Goal: Use online tool/utility: Utilize a website feature to perform a specific function

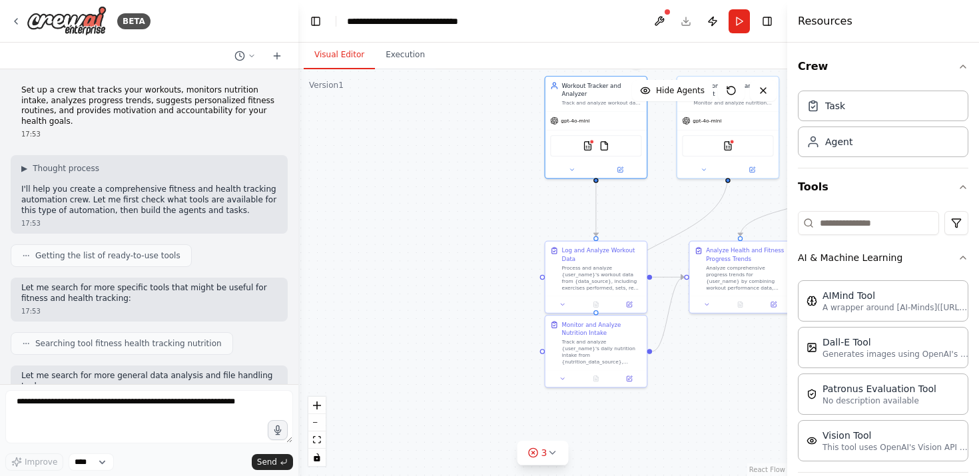
scroll to position [1204, 0]
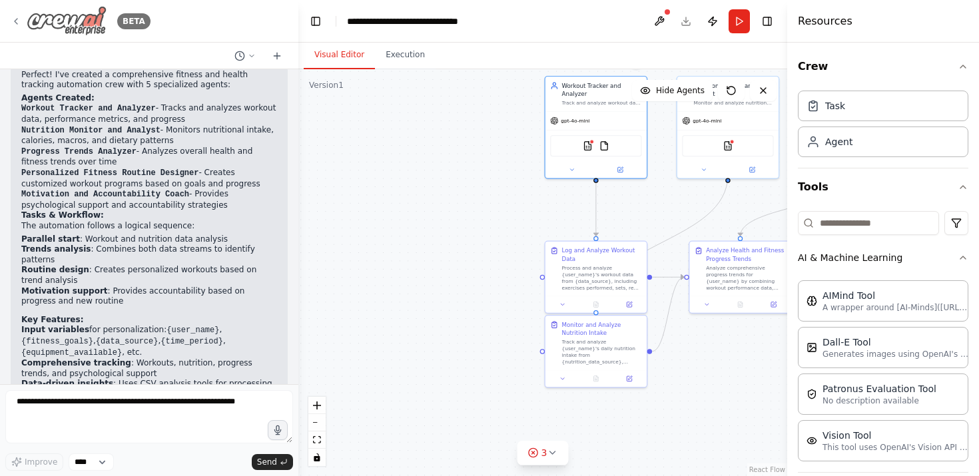
click at [19, 19] on icon at bounding box center [16, 21] width 11 height 11
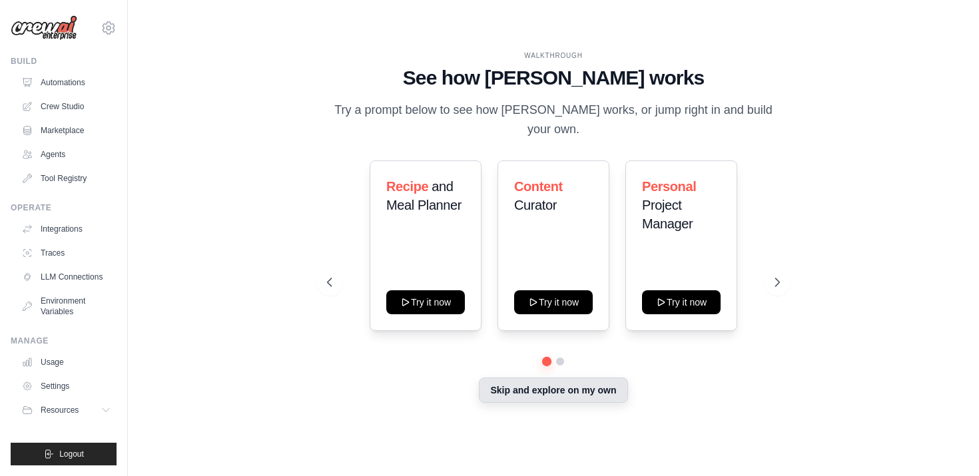
click at [520, 382] on button "Skip and explore on my own" at bounding box center [553, 390] width 149 height 25
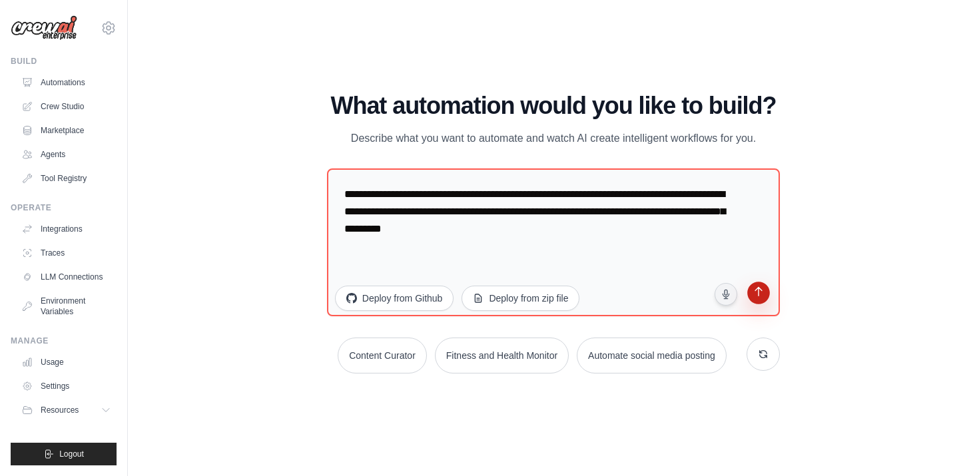
click at [765, 296] on icon "submit" at bounding box center [759, 292] width 13 height 13
click at [753, 290] on icon "submit" at bounding box center [758, 292] width 13 height 13
